Goal: Information Seeking & Learning: Learn about a topic

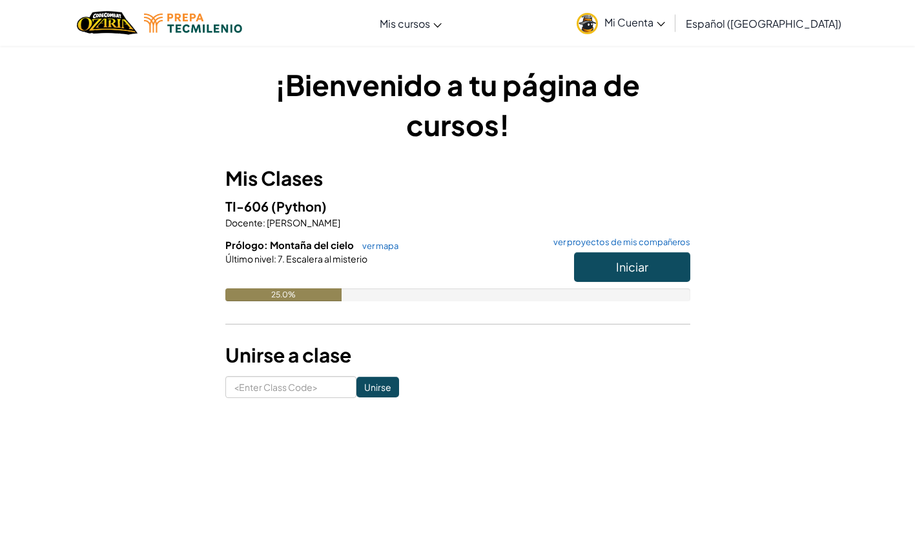
click at [513, 369] on h3 "Unirse a clase" at bounding box center [457, 355] width 465 height 29
click at [597, 260] on button "Iniciar" at bounding box center [632, 267] width 116 height 30
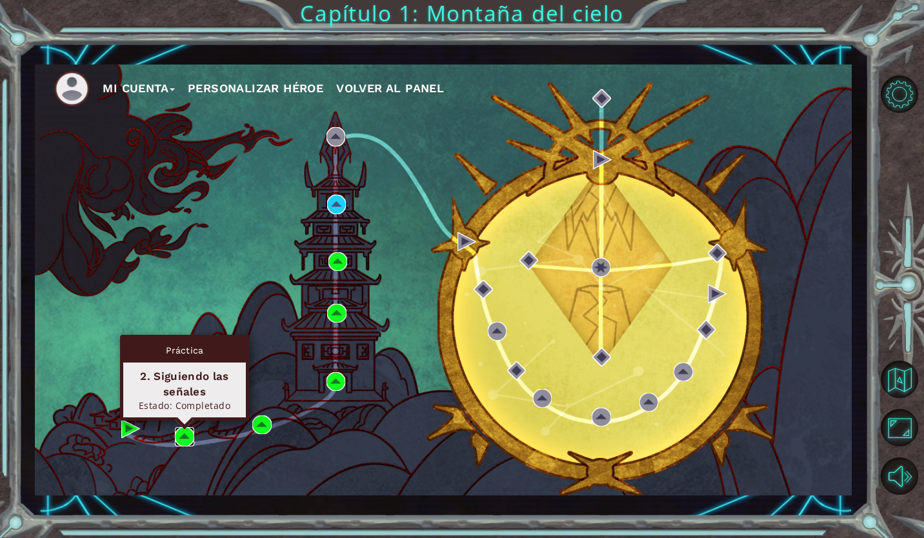
click at [178, 440] on img at bounding box center [184, 436] width 19 height 19
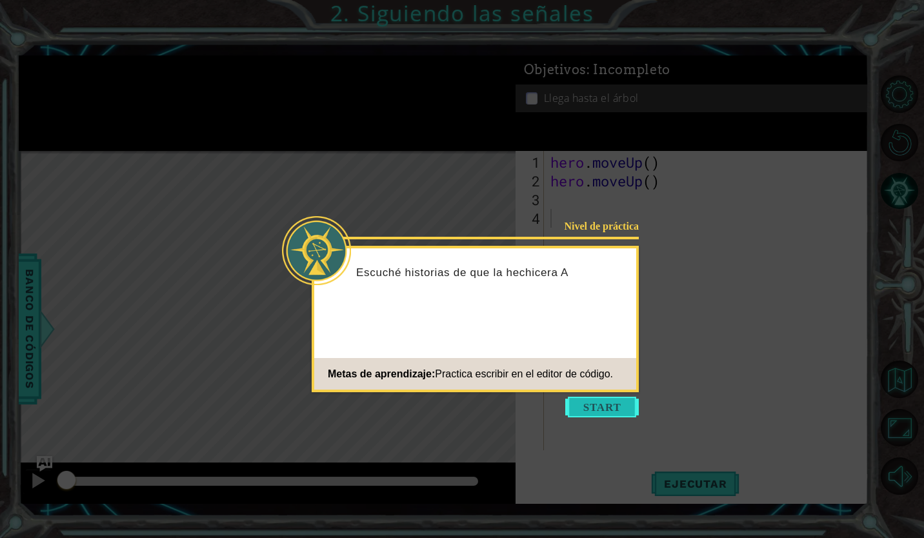
click at [629, 414] on button "Start" at bounding box center [602, 407] width 74 height 21
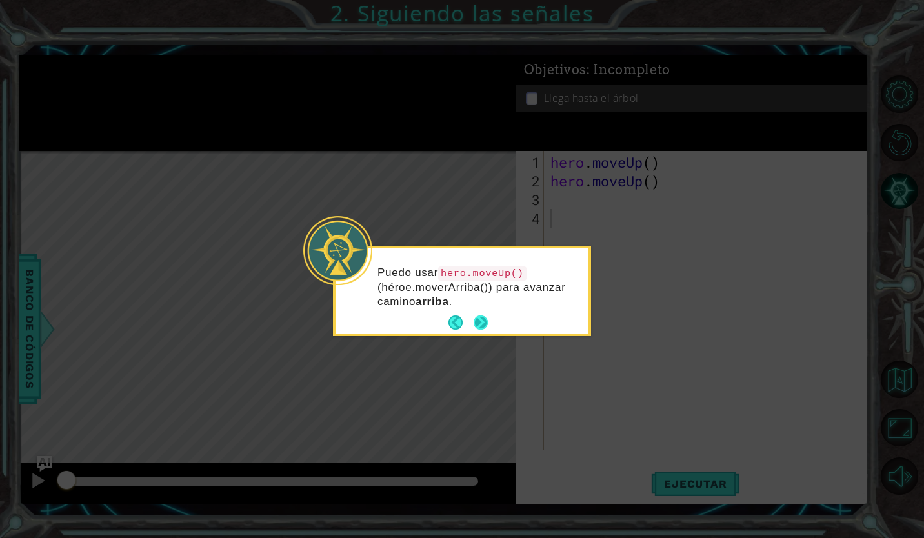
click at [480, 324] on button "Next" at bounding box center [481, 323] width 14 height 14
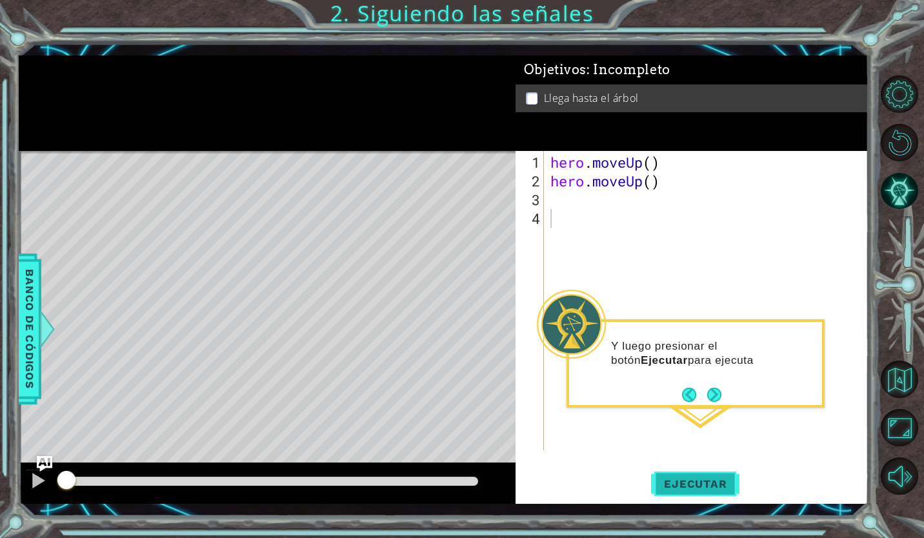
click at [713, 476] on button "Ejecutar" at bounding box center [695, 485] width 88 height 36
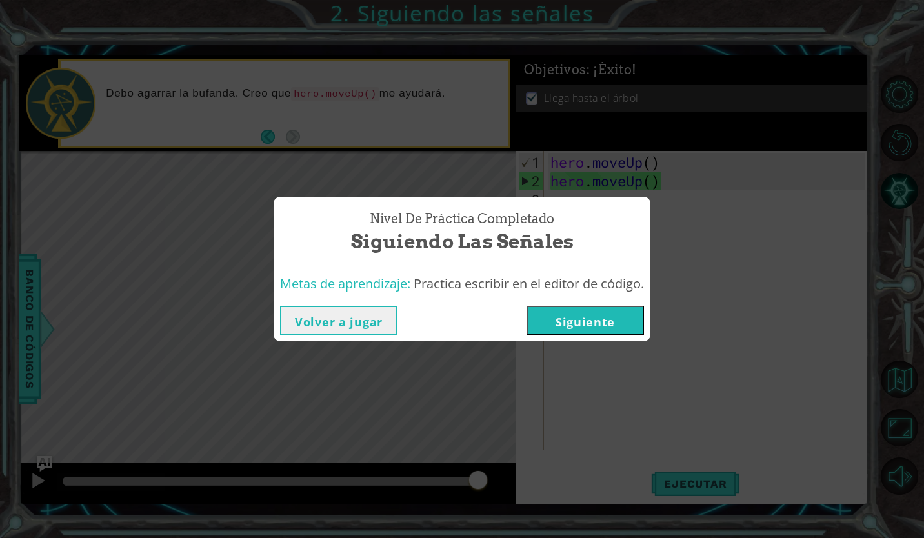
click at [620, 317] on button "Siguiente" at bounding box center [585, 320] width 117 height 29
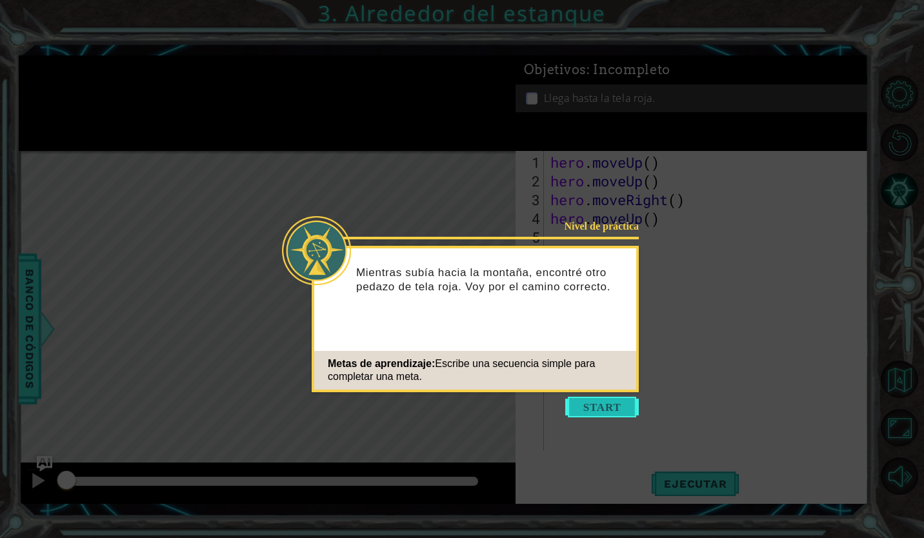
click at [616, 402] on button "Start" at bounding box center [602, 407] width 74 height 21
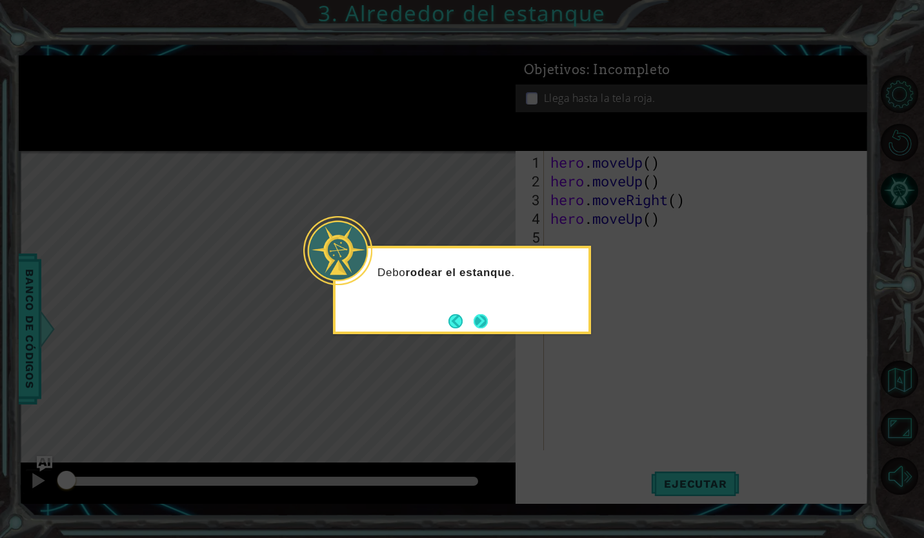
click at [472, 312] on footer at bounding box center [468, 321] width 39 height 19
click at [480, 327] on button "Next" at bounding box center [481, 321] width 14 height 14
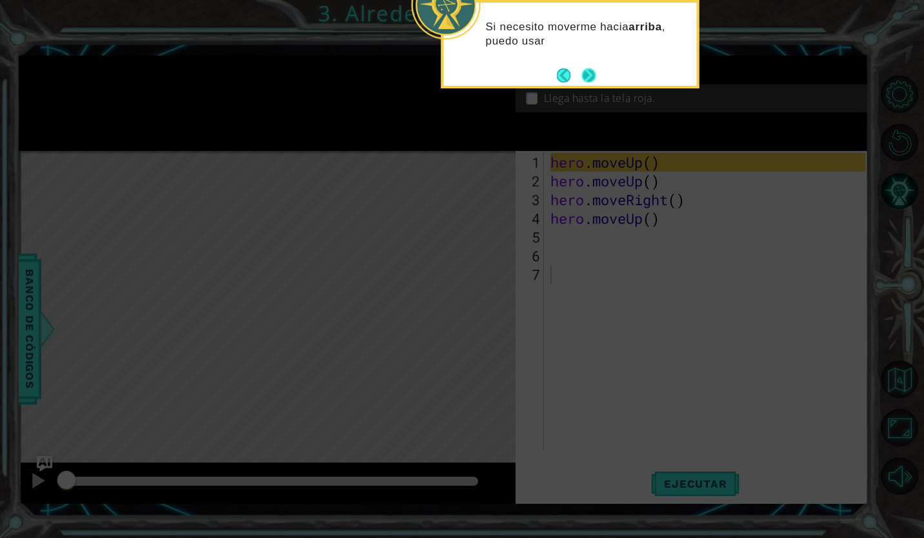
click at [587, 76] on button "Next" at bounding box center [589, 75] width 14 height 14
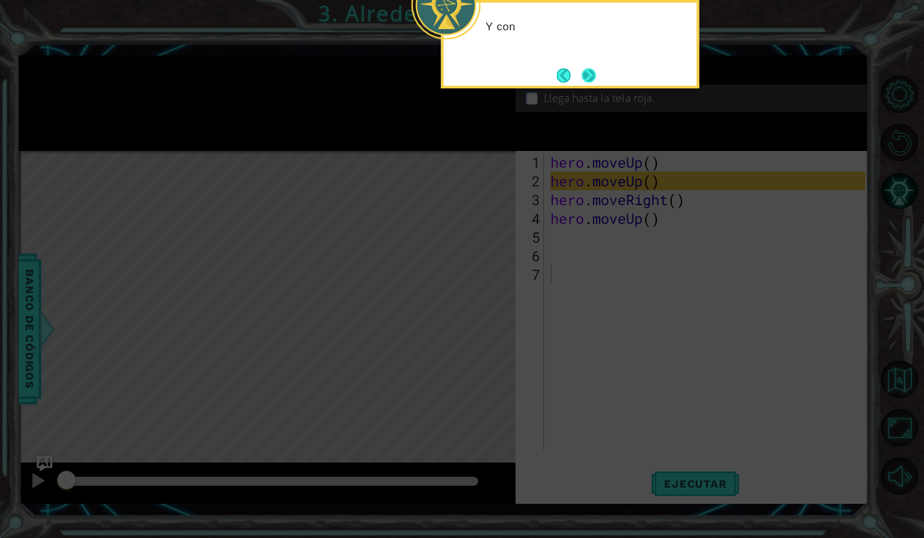
click at [585, 79] on button "Next" at bounding box center [589, 75] width 14 height 14
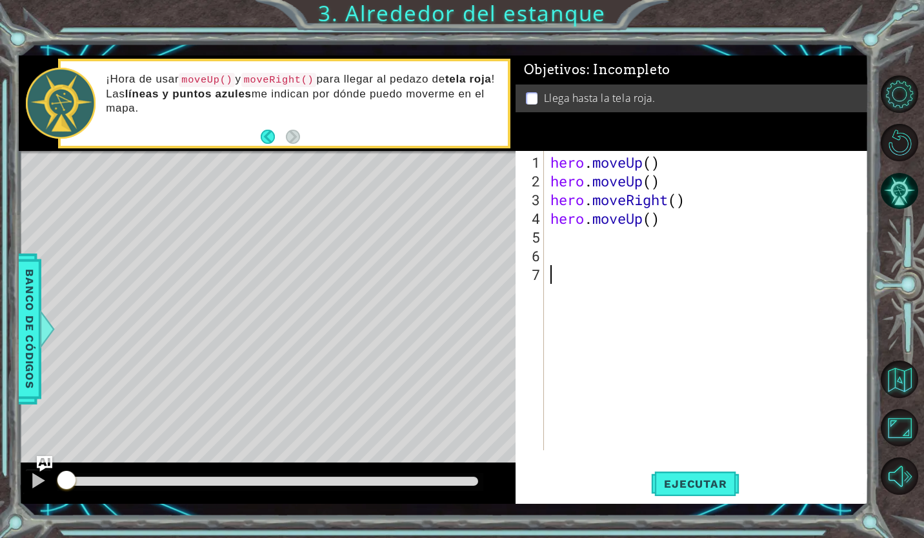
click at [706, 502] on div "1 2 3 4 5 6 7 hero . moveUp ( ) hero . moveUp ( ) hero . moveRight ( ) hero . m…" at bounding box center [692, 327] width 353 height 353
click at [706, 489] on span "Ejecutar" at bounding box center [695, 484] width 88 height 13
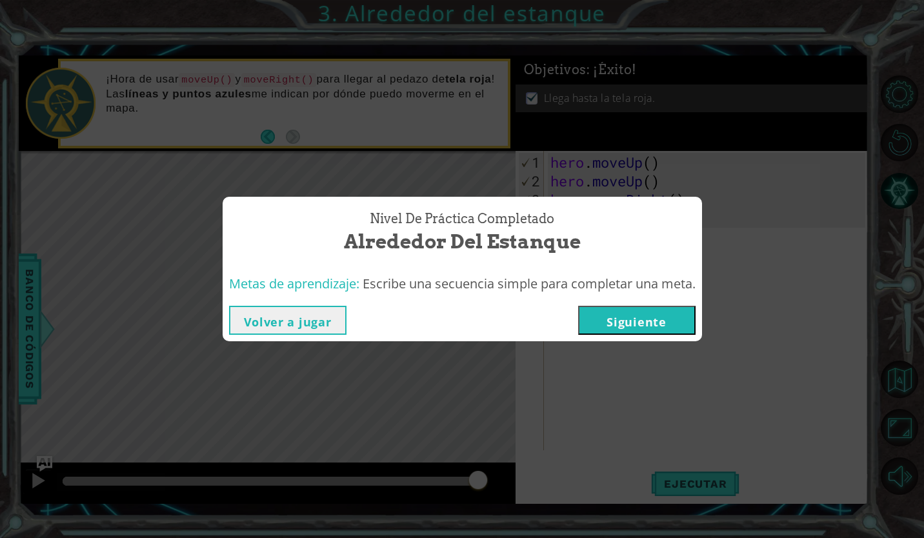
click at [644, 325] on button "Siguiente" at bounding box center [636, 320] width 117 height 29
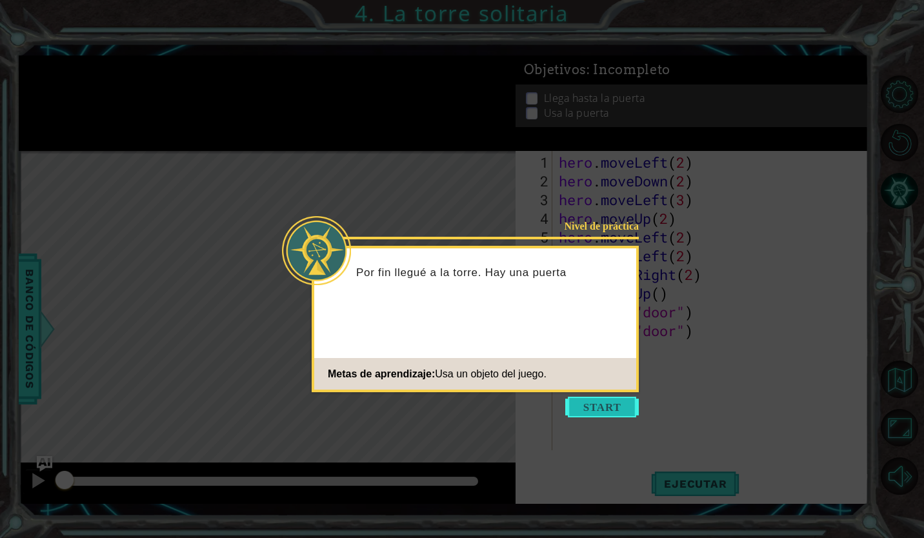
click at [587, 411] on button "Start" at bounding box center [602, 407] width 74 height 21
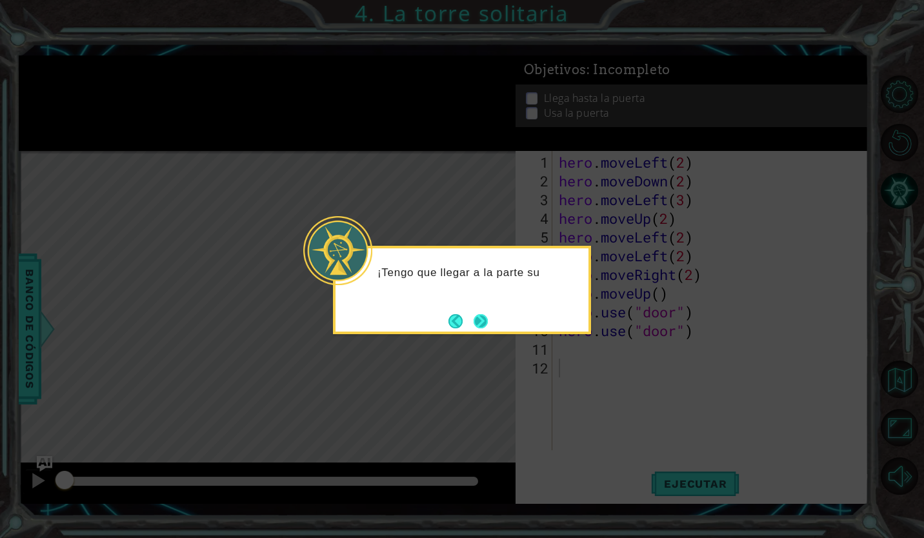
click at [488, 323] on button "Next" at bounding box center [481, 321] width 14 height 14
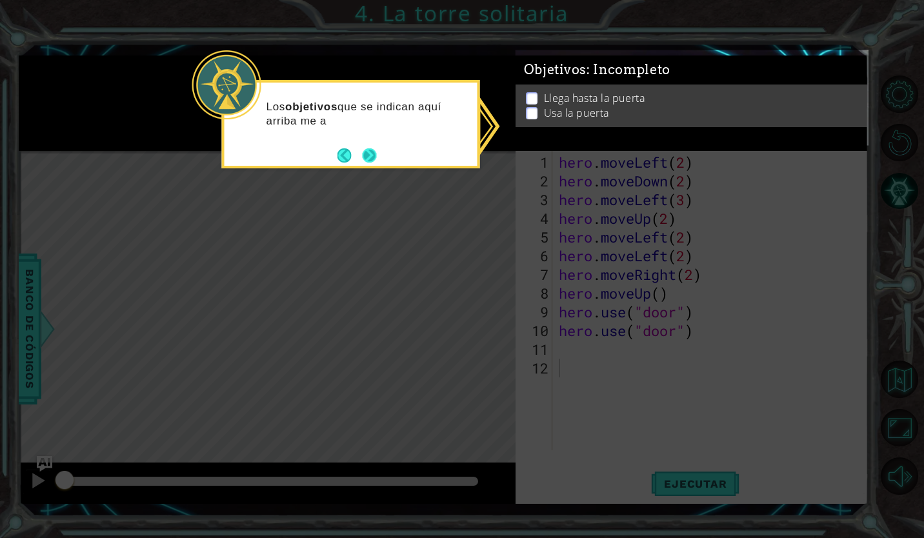
click at [363, 155] on button "Next" at bounding box center [370, 155] width 14 height 14
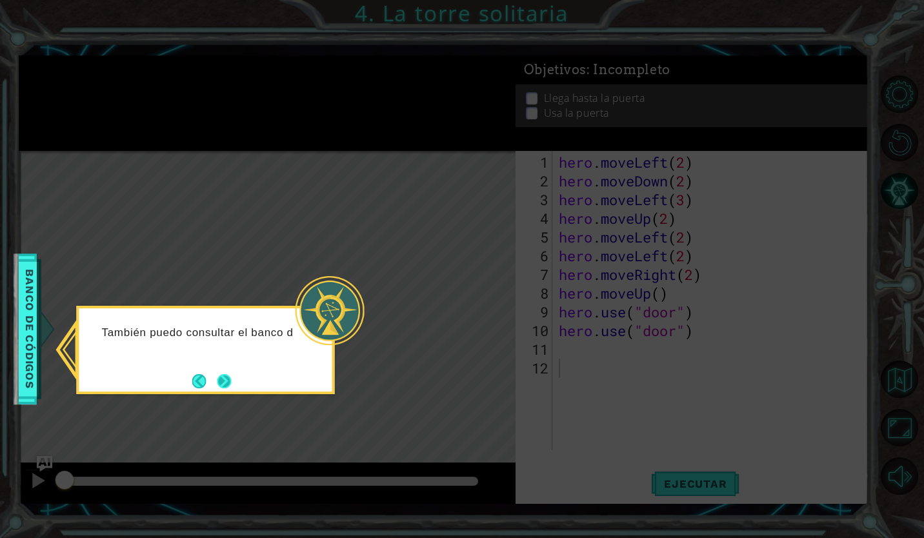
click at [219, 383] on button "Next" at bounding box center [225, 381] width 14 height 14
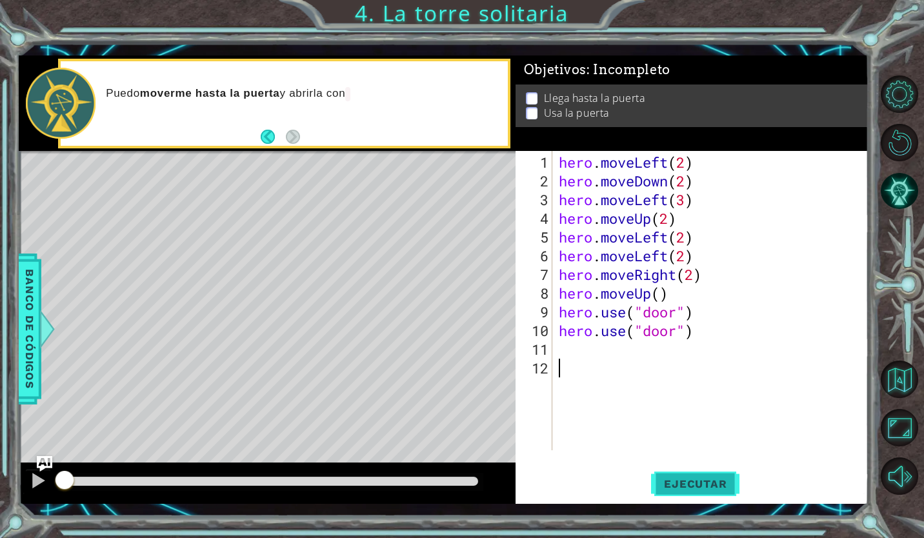
click at [685, 486] on span "Ejecutar" at bounding box center [695, 484] width 88 height 13
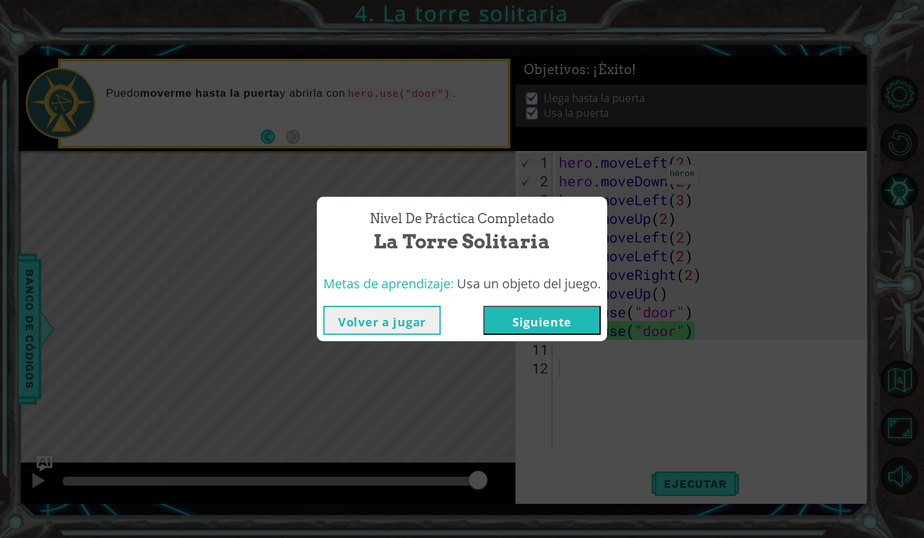
click at [529, 319] on button "Siguiente" at bounding box center [542, 320] width 117 height 29
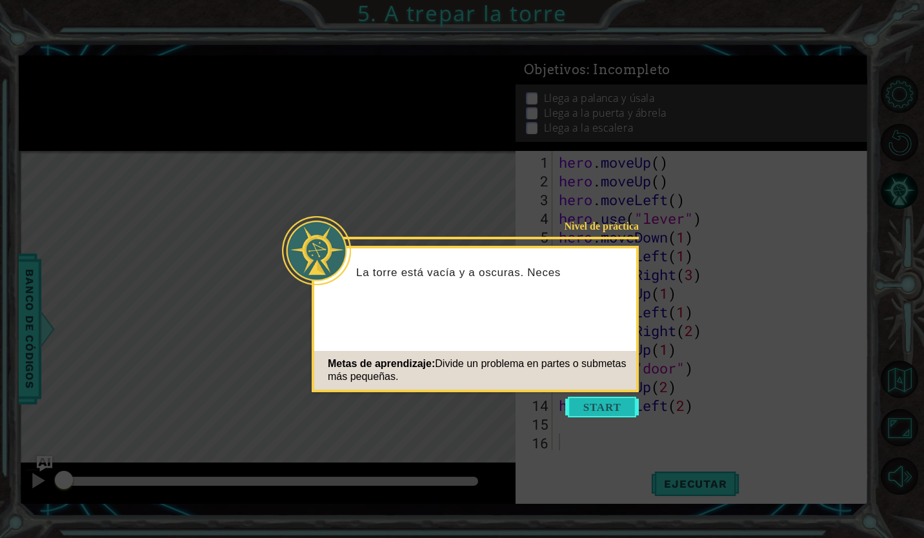
click at [589, 405] on button "Start" at bounding box center [602, 407] width 74 height 21
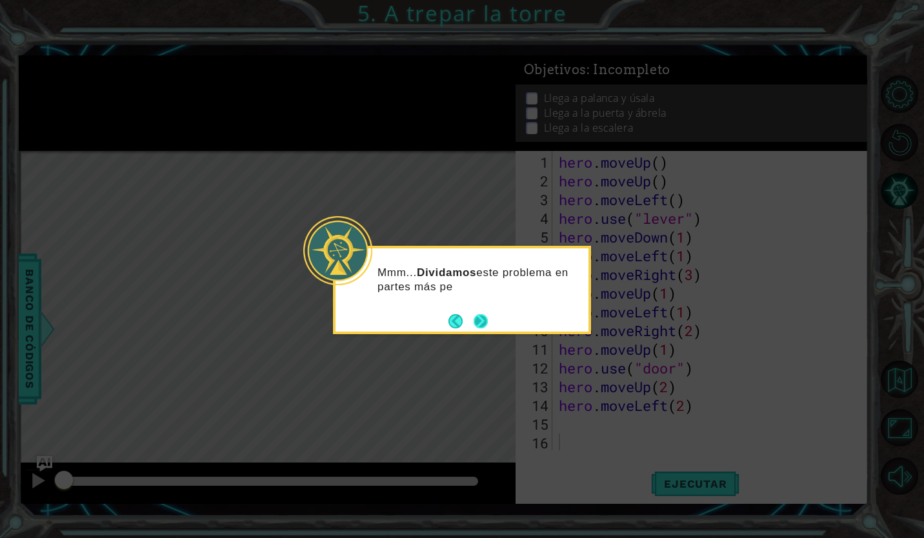
click at [481, 316] on button "Next" at bounding box center [481, 321] width 14 height 14
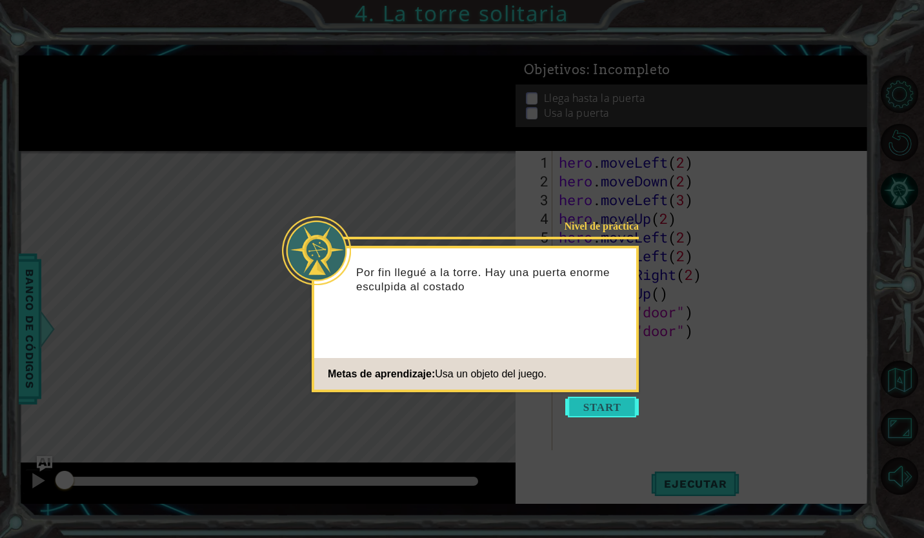
click at [585, 411] on button "Start" at bounding box center [602, 407] width 74 height 21
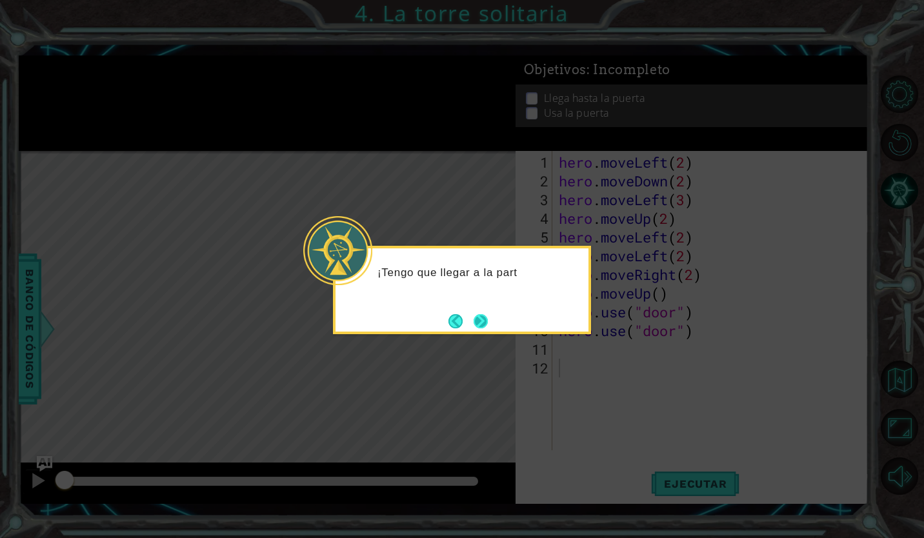
click at [474, 323] on button "Next" at bounding box center [481, 321] width 14 height 14
click at [474, 314] on button "Next" at bounding box center [481, 321] width 14 height 14
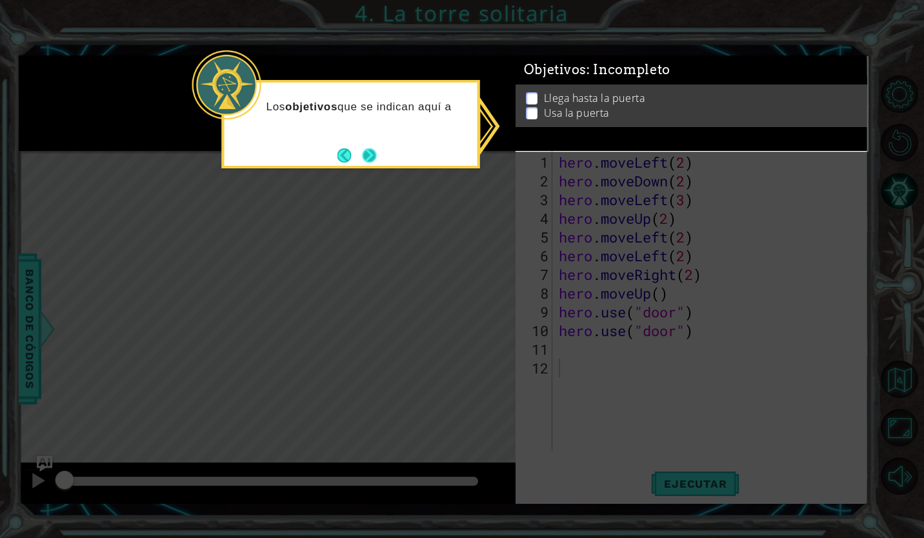
click at [363, 152] on button "Next" at bounding box center [370, 155] width 14 height 14
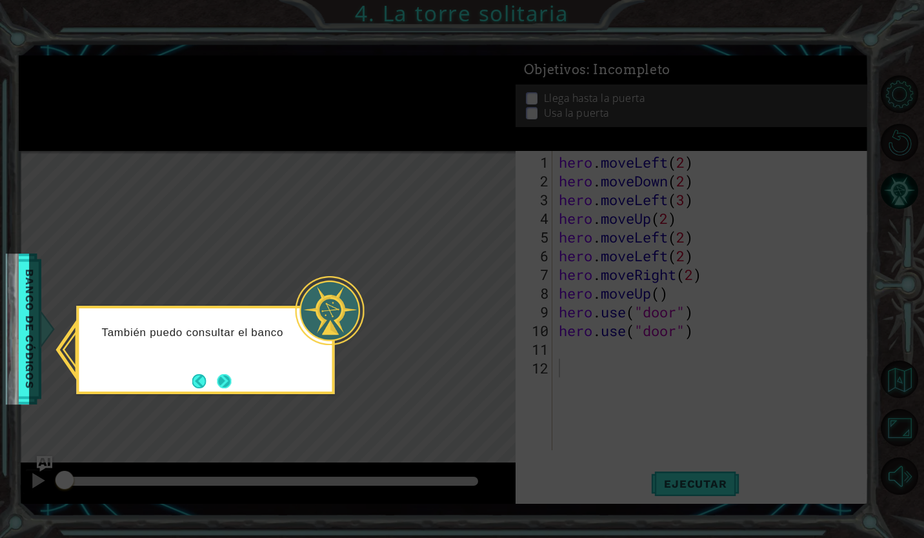
click at [217, 383] on button "Next" at bounding box center [224, 381] width 14 height 14
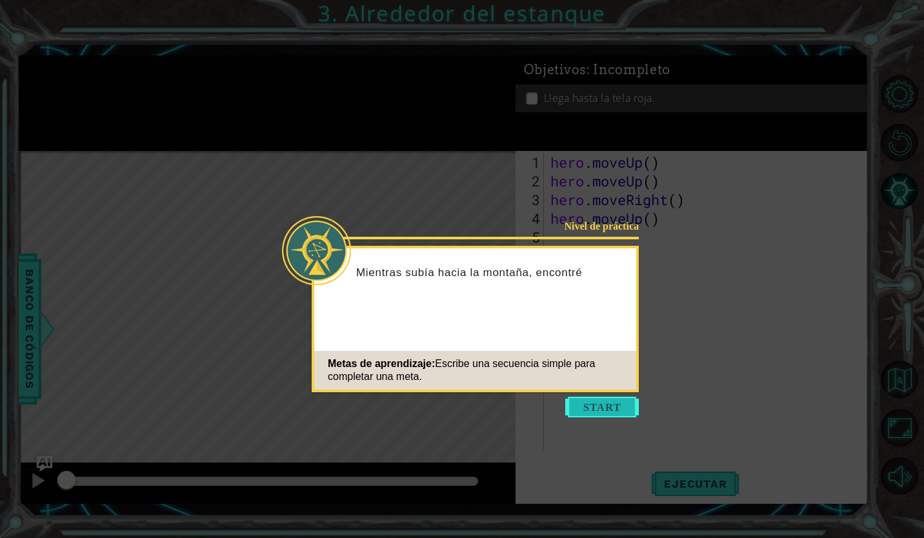
click at [596, 410] on button "Start" at bounding box center [602, 407] width 74 height 21
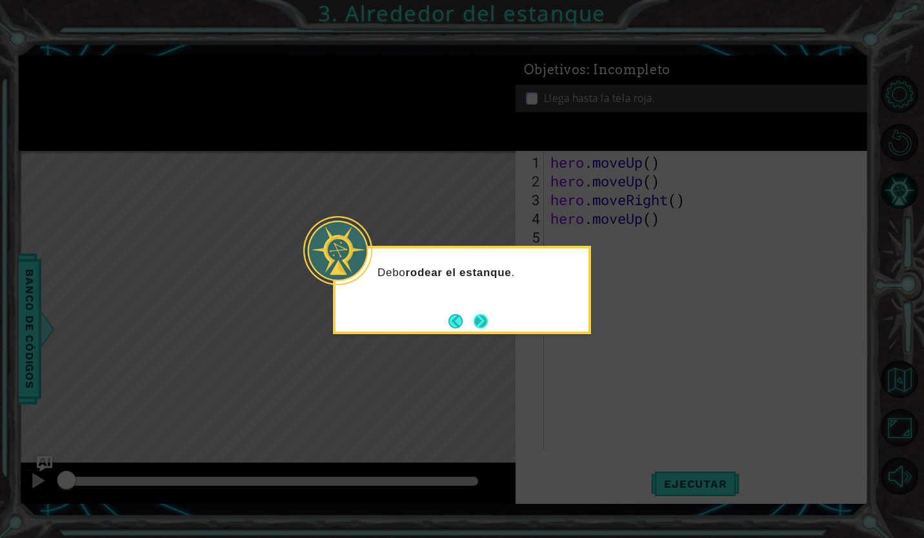
click at [474, 314] on button "Next" at bounding box center [481, 321] width 14 height 14
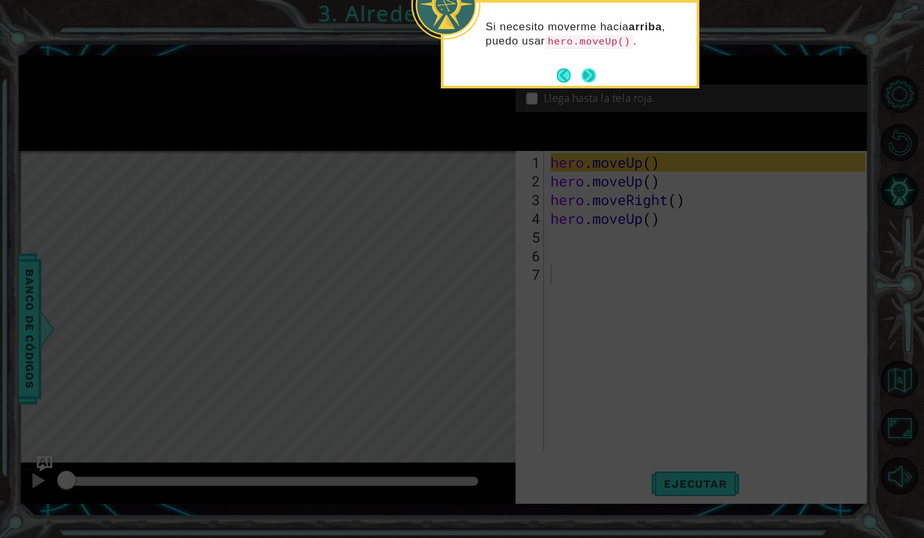
click at [589, 75] on button "Next" at bounding box center [589, 75] width 14 height 14
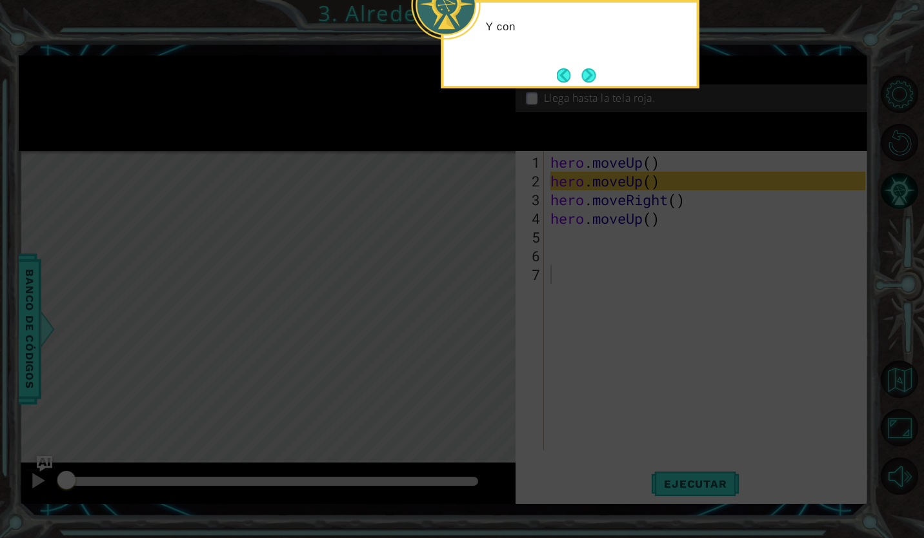
click at [589, 75] on button "Next" at bounding box center [589, 75] width 14 height 14
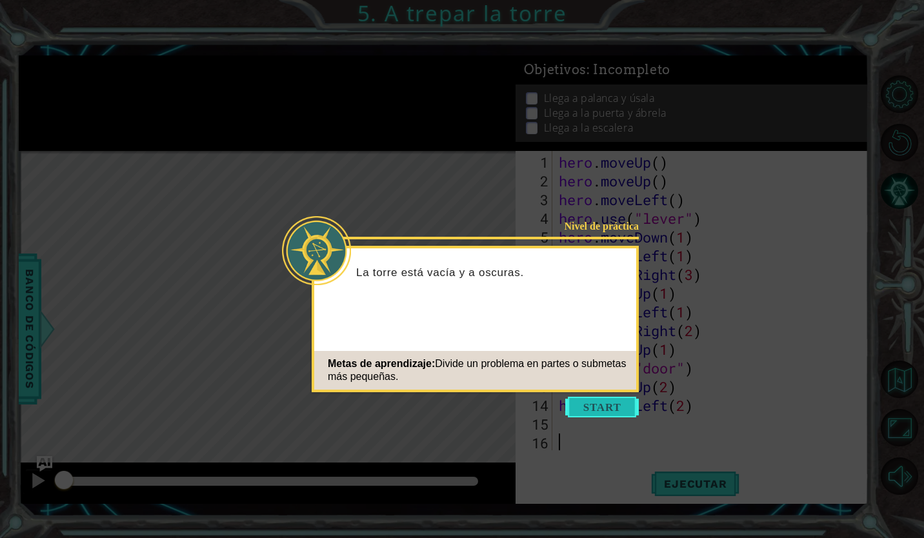
click at [599, 412] on button "Start" at bounding box center [602, 407] width 74 height 21
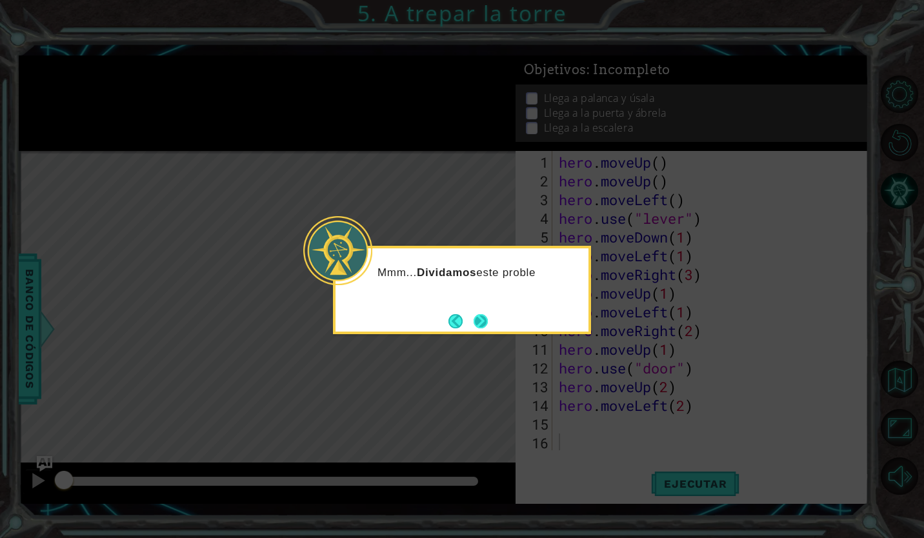
click at [480, 324] on button "Next" at bounding box center [481, 321] width 14 height 14
